Goal: Information Seeking & Learning: Learn about a topic

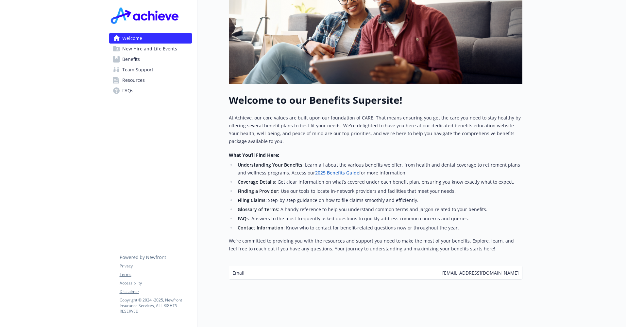
scroll to position [259, 0]
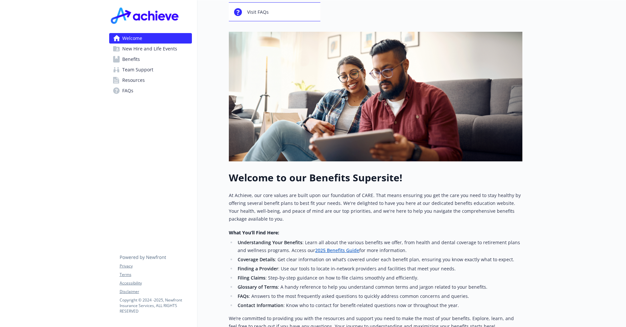
click at [135, 64] on span "Benefits" at bounding box center [131, 59] width 18 height 10
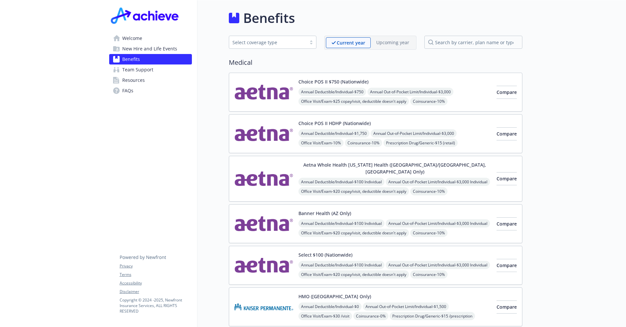
click at [140, 43] on span "Welcome" at bounding box center [132, 38] width 20 height 10
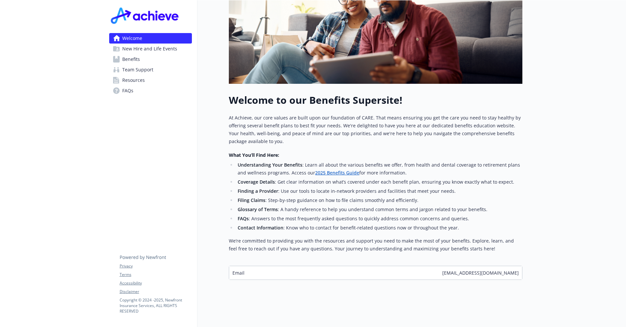
scroll to position [259, 0]
click at [145, 64] on link "Benefits" at bounding box center [150, 59] width 83 height 10
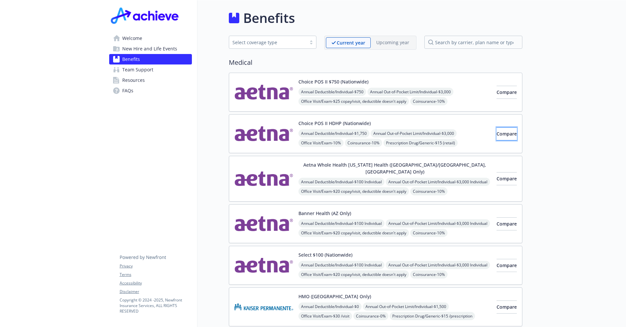
click at [500, 137] on span "Compare" at bounding box center [507, 133] width 20 height 6
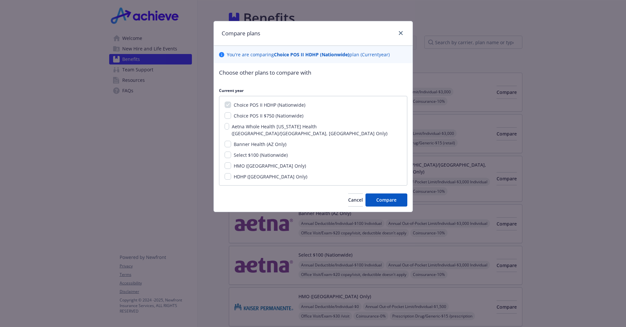
click at [498, 101] on div "Compare plans You ' re are comparing Choice POS II HDHP (Nationwide) plan ( Cur…" at bounding box center [313, 163] width 626 height 327
click at [399, 35] on icon "close" at bounding box center [401, 33] width 4 height 4
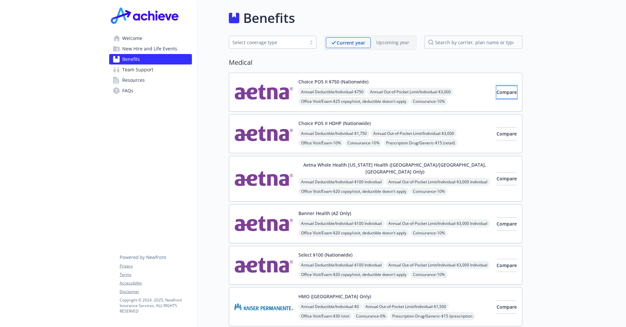
click at [497, 95] on span "Compare" at bounding box center [507, 92] width 20 height 6
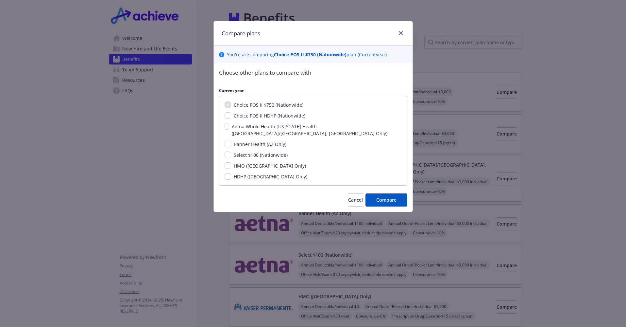
click at [278, 119] on span "Choice POS II HDHP (Nationwide)" at bounding box center [270, 115] width 72 height 6
click at [231, 119] on input "Choice POS II HDHP (Nationwide)" at bounding box center [228, 115] width 7 height 7
checkbox input "true"
click at [284, 158] on span "Select $100 (Nationwide)" at bounding box center [261, 155] width 54 height 6
click at [231, 158] on input "Select $100 (Nationwide)" at bounding box center [228, 154] width 7 height 7
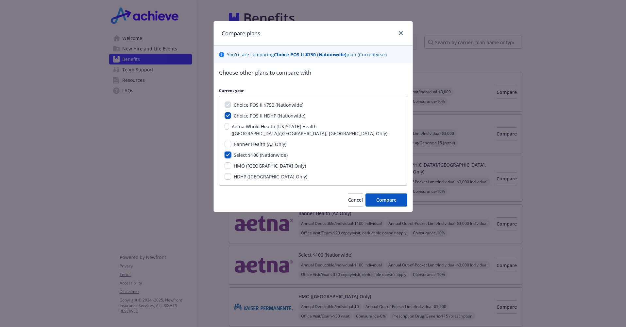
checkbox input "true"
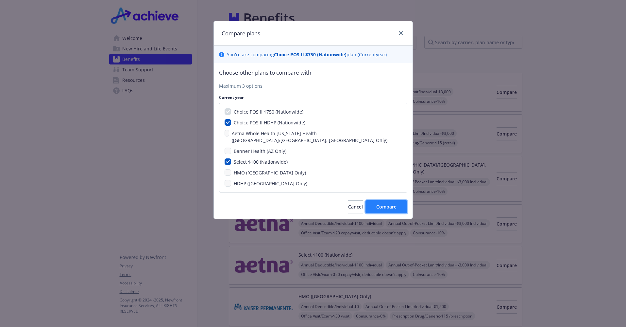
click at [381, 210] on span "Compare" at bounding box center [386, 206] width 20 height 6
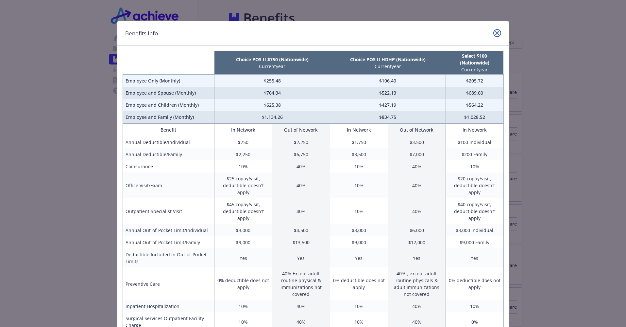
click at [495, 35] on icon "close" at bounding box center [497, 33] width 4 height 4
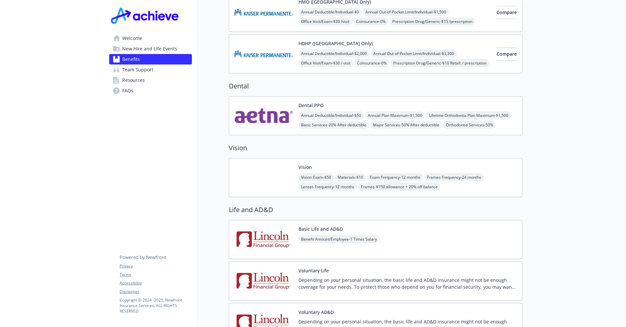
scroll to position [360, 0]
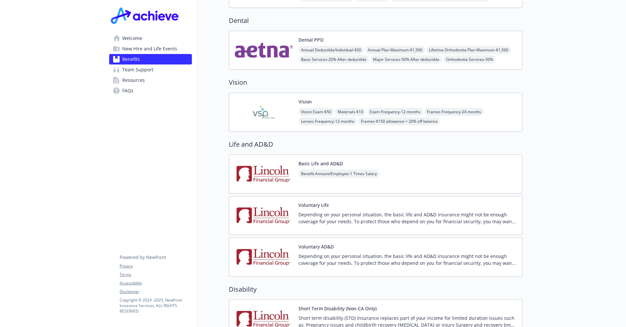
drag, startPoint x: 236, startPoint y: 189, endPoint x: 229, endPoint y: 202, distance: 14.2
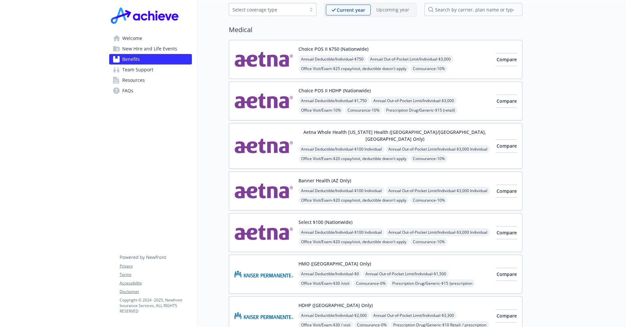
scroll to position [0, 0]
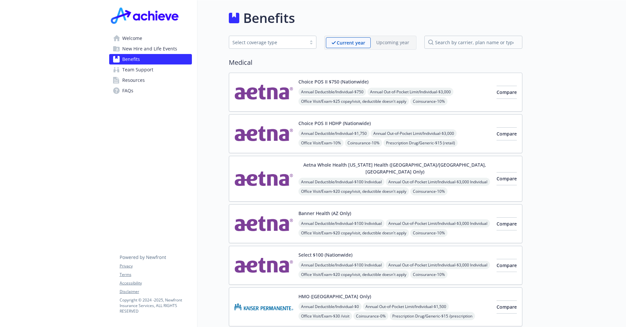
click at [300, 45] on div "Select coverage type" at bounding box center [267, 42] width 77 height 8
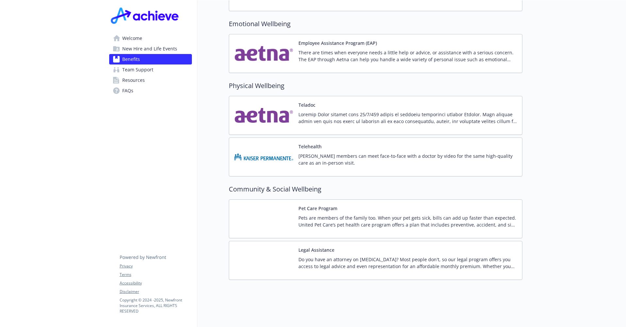
scroll to position [1445, 0]
click at [347, 63] on p "There are times when everyone needs a little help or advice, or assistance with…" at bounding box center [407, 56] width 218 height 14
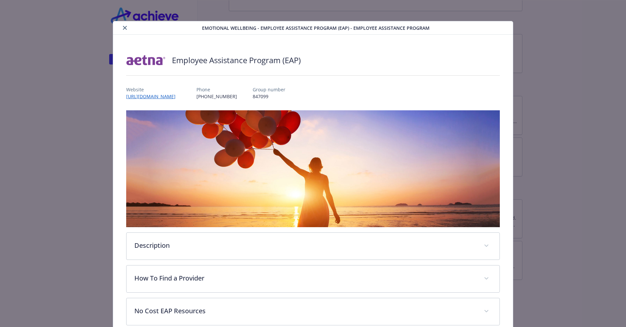
scroll to position [98, 0]
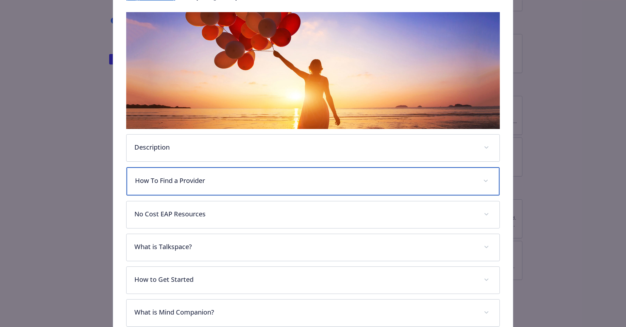
click at [224, 194] on div "How To Find a Provider" at bounding box center [313, 181] width 373 height 28
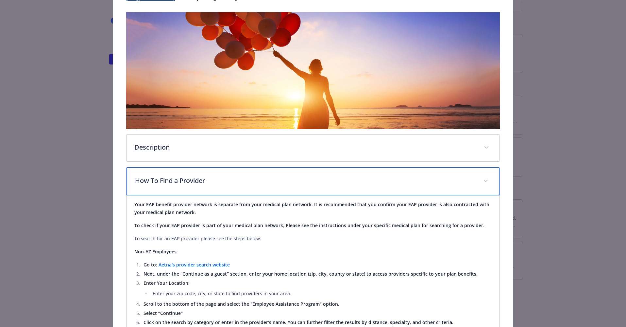
scroll to position [0, 0]
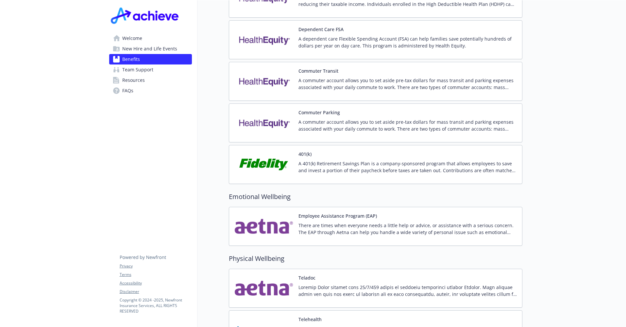
scroll to position [1020, 0]
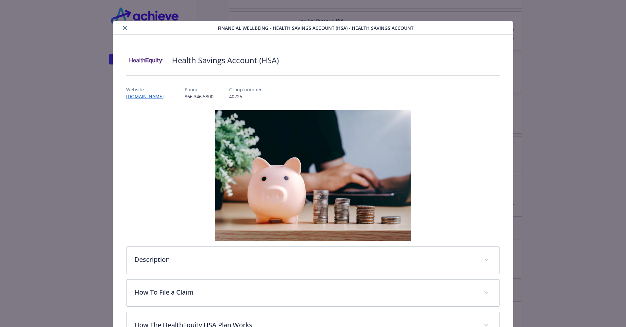
scroll to position [20, 0]
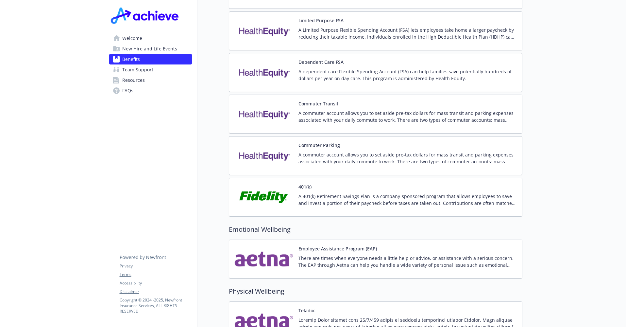
scroll to position [987, 0]
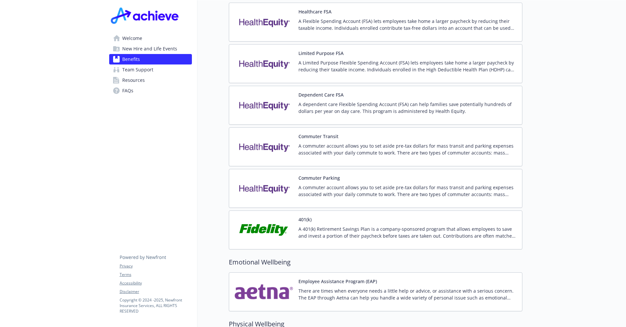
click at [366, 31] on p "A Flexible Spending Account (FSA) lets employees take home a larger paycheck by…" at bounding box center [407, 25] width 218 height 14
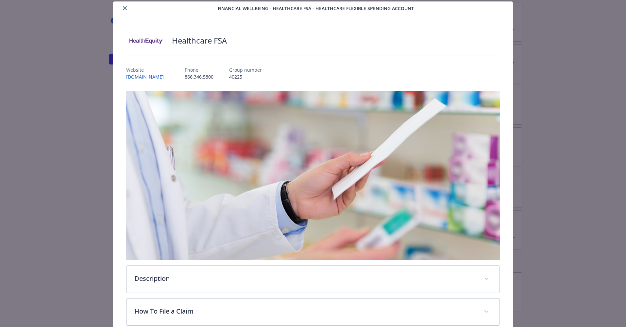
scroll to position [183, 0]
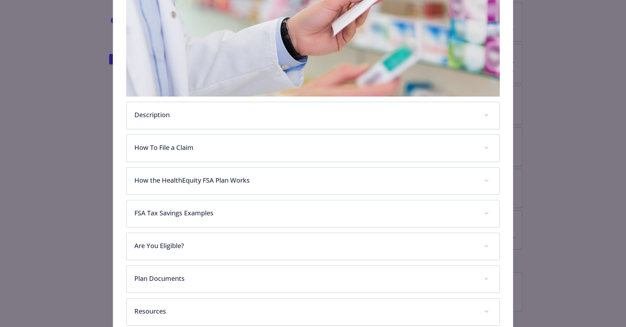
click at [217, 146] on div "Description A Flexible Spending Account (FSA) lets employees take home a larger…" at bounding box center [313, 126] width 374 height 398
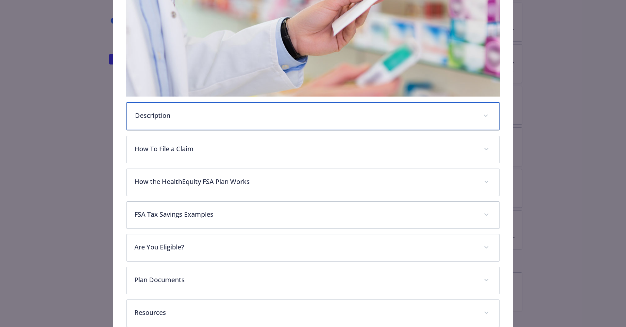
click at [217, 130] on div "Description" at bounding box center [313, 116] width 373 height 28
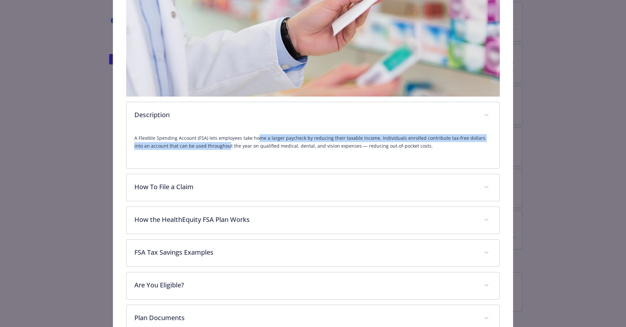
drag, startPoint x: 290, startPoint y: 161, endPoint x: 349, endPoint y: 162, distance: 59.2
click at [347, 150] on p "A Flexible Spending Account (FSA) lets employees take home a larger paycheck by…" at bounding box center [313, 142] width 358 height 16
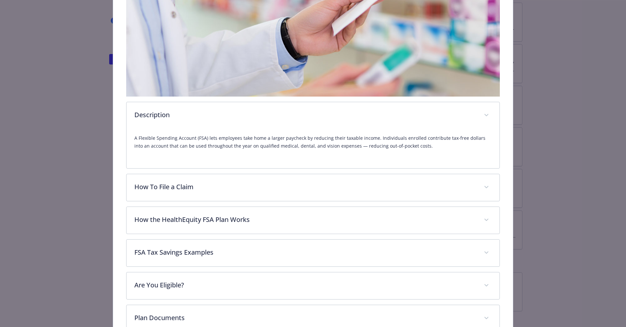
click at [362, 150] on p "A Flexible Spending Account (FSA) lets employees take home a larger paycheck by…" at bounding box center [313, 142] width 358 height 16
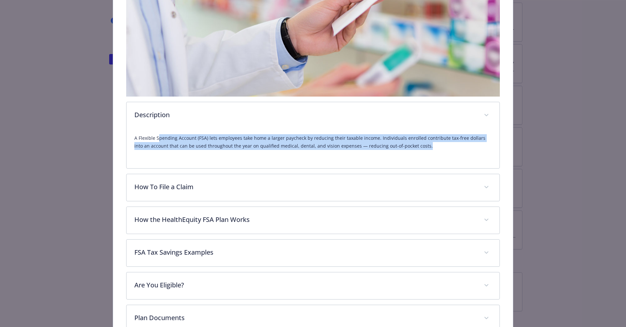
drag, startPoint x: 163, startPoint y: 161, endPoint x: 466, endPoint y: 172, distance: 302.9
click at [466, 150] on p "A Flexible Spending Account (FSA) lets employees take home a larger paycheck by…" at bounding box center [313, 142] width 358 height 16
click at [176, 150] on p "A Flexible Spending Account (FSA) lets employees take home a larger paycheck by…" at bounding box center [313, 142] width 358 height 16
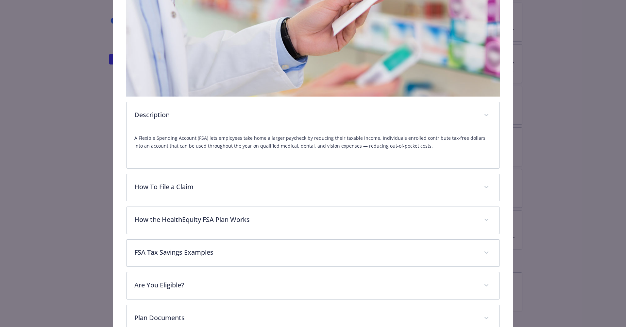
click at [182, 150] on p "A Flexible Spending Account (FSA) lets employees take home a larger paycheck by…" at bounding box center [313, 142] width 358 height 16
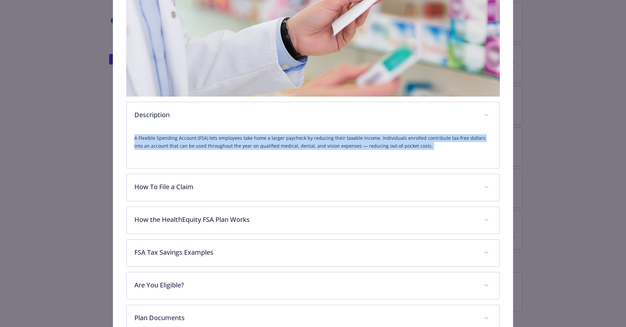
click at [182, 150] on p "A Flexible Spending Account (FSA) lets employees take home a larger paycheck by…" at bounding box center [313, 142] width 358 height 16
click at [171, 150] on p "A Flexible Spending Account (FSA) lets employees take home a larger paycheck by…" at bounding box center [313, 142] width 358 height 16
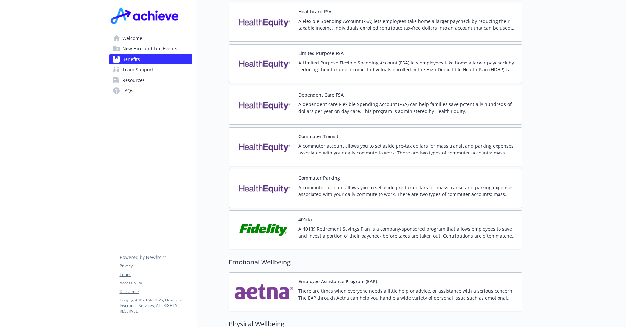
click at [342, 73] on p "A Limited Purpose Flexible Spending Account (FSA) lets employees take home a la…" at bounding box center [407, 66] width 218 height 14
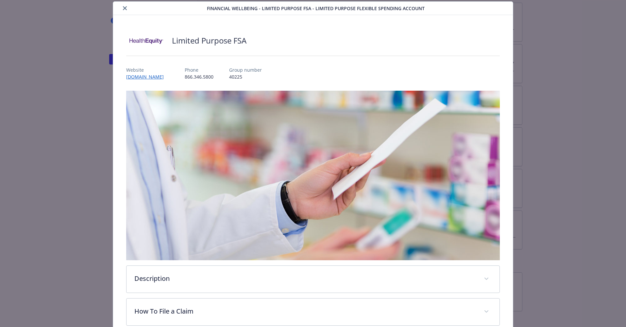
scroll to position [118, 0]
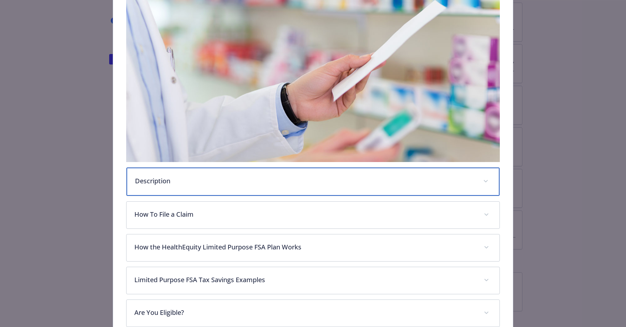
click at [199, 186] on p "Description" at bounding box center [305, 181] width 341 height 10
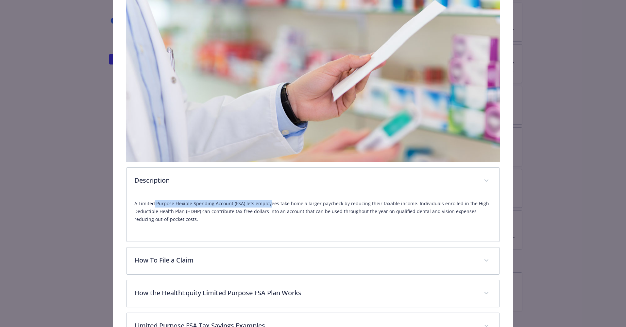
drag, startPoint x: 157, startPoint y: 222, endPoint x: 303, endPoint y: 222, distance: 145.8
click at [303, 222] on p "A Limited Purpose Flexible Spending Account (FSA) lets employees take home a la…" at bounding box center [313, 211] width 358 height 24
click at [308, 223] on p "A Limited Purpose Flexible Spending Account (FSA) lets employees take home a la…" at bounding box center [313, 211] width 358 height 24
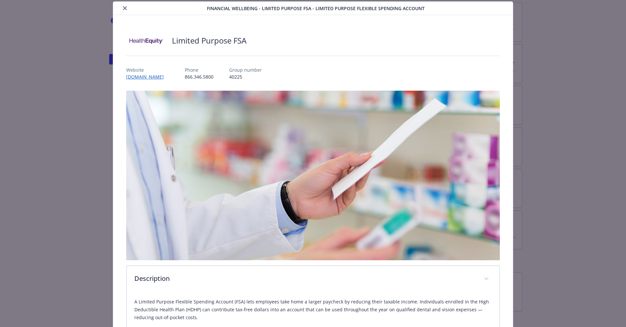
scroll to position [0, 0]
